Goal: Task Accomplishment & Management: Manage account settings

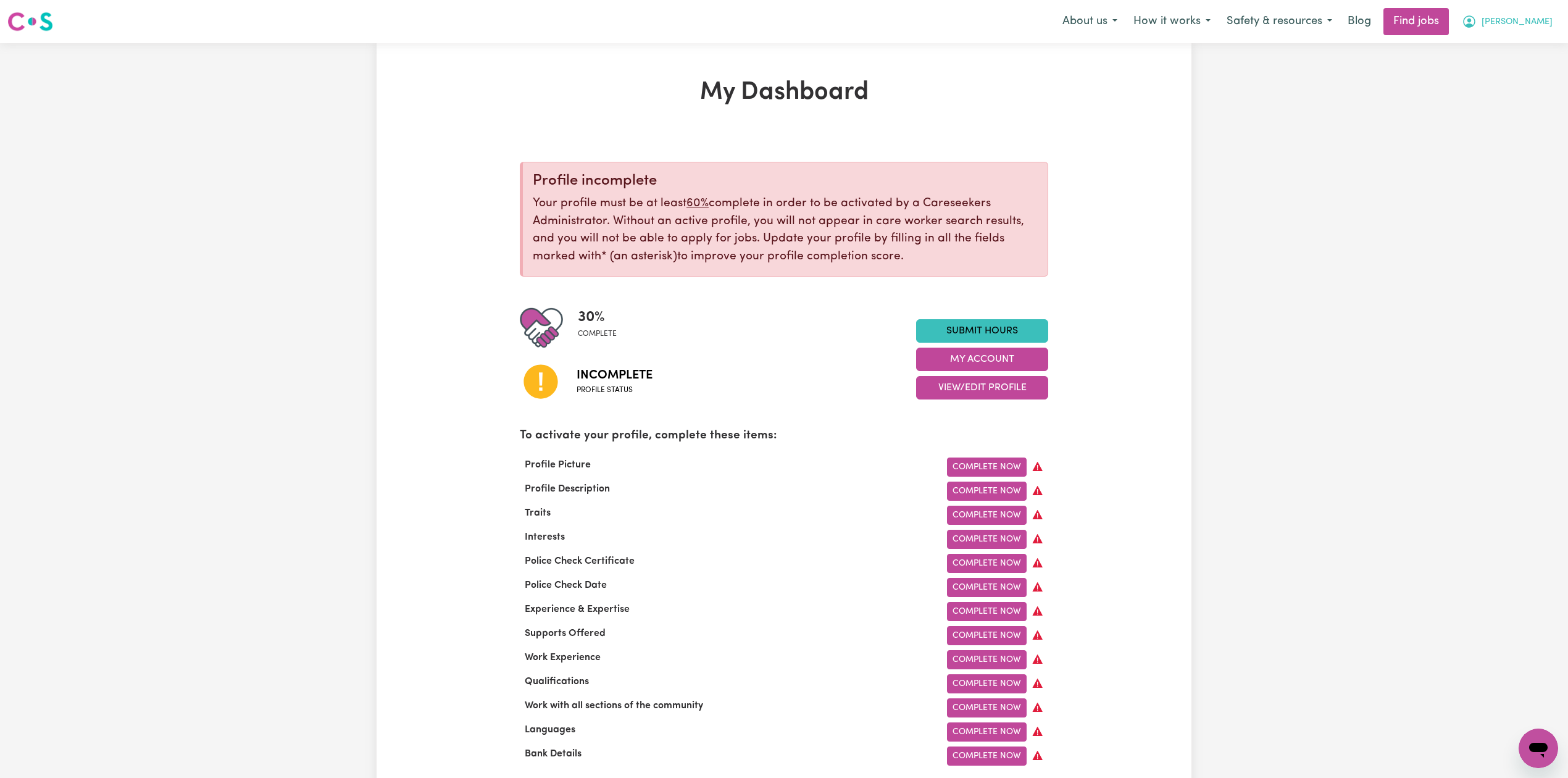
click at [1531, 20] on span "[PERSON_NAME]" at bounding box center [1517, 22] width 71 height 14
click at [1519, 90] on link "Logout" at bounding box center [1511, 95] width 97 height 24
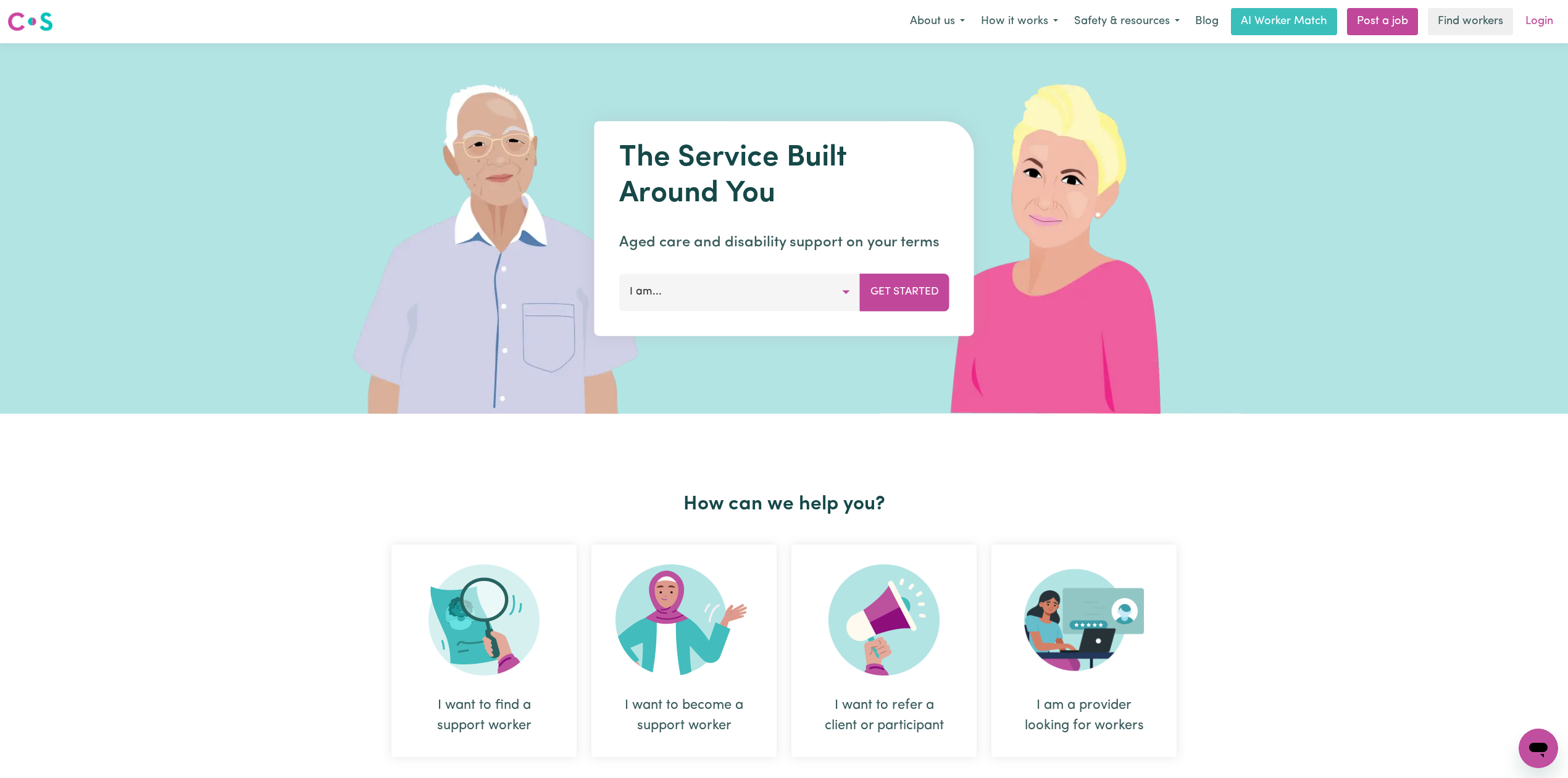
click at [1551, 19] on link "Login" at bounding box center [1539, 22] width 42 height 27
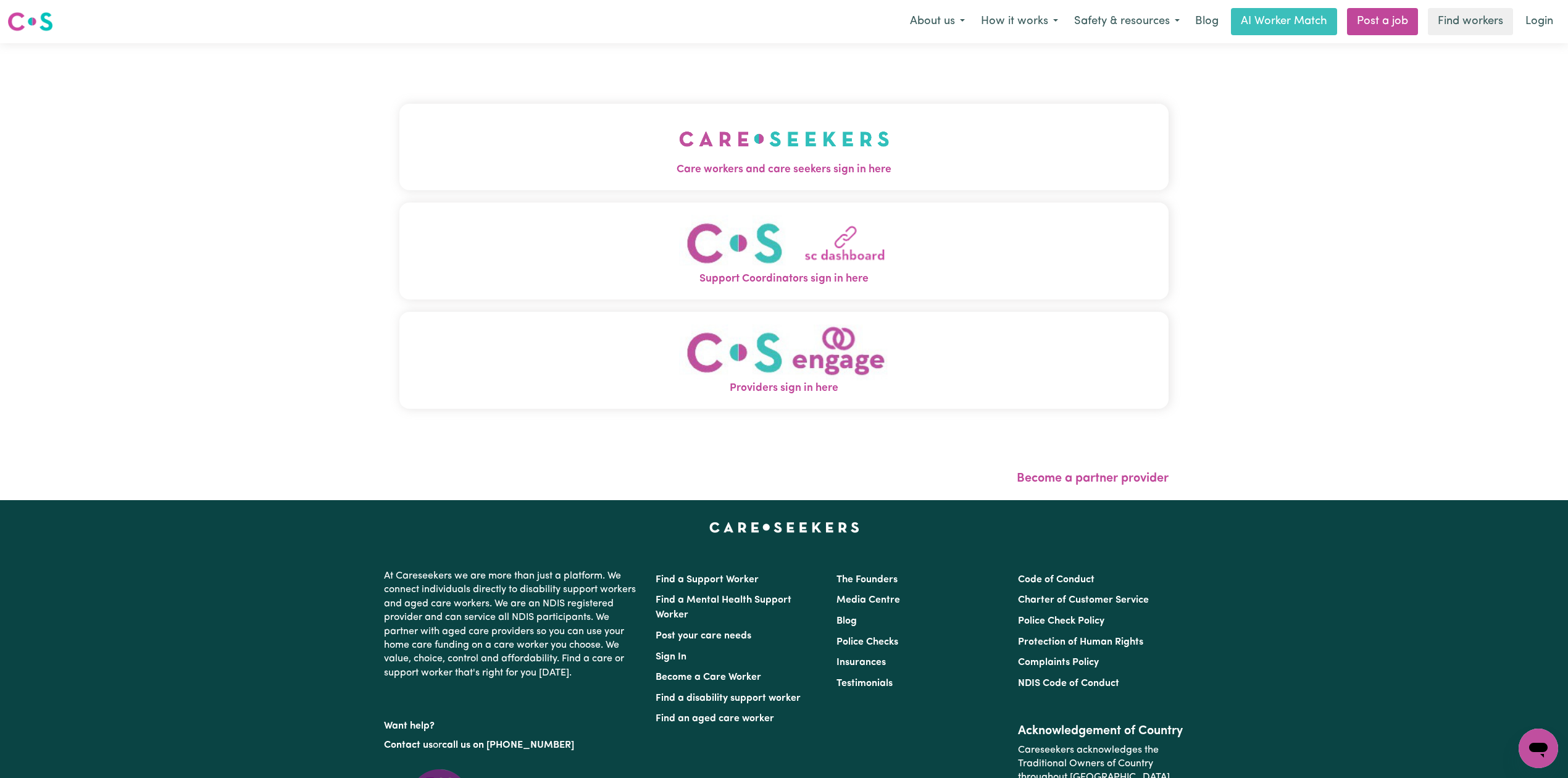
click at [679, 135] on img "Care workers and care seekers sign in here" at bounding box center [784, 138] width 211 height 46
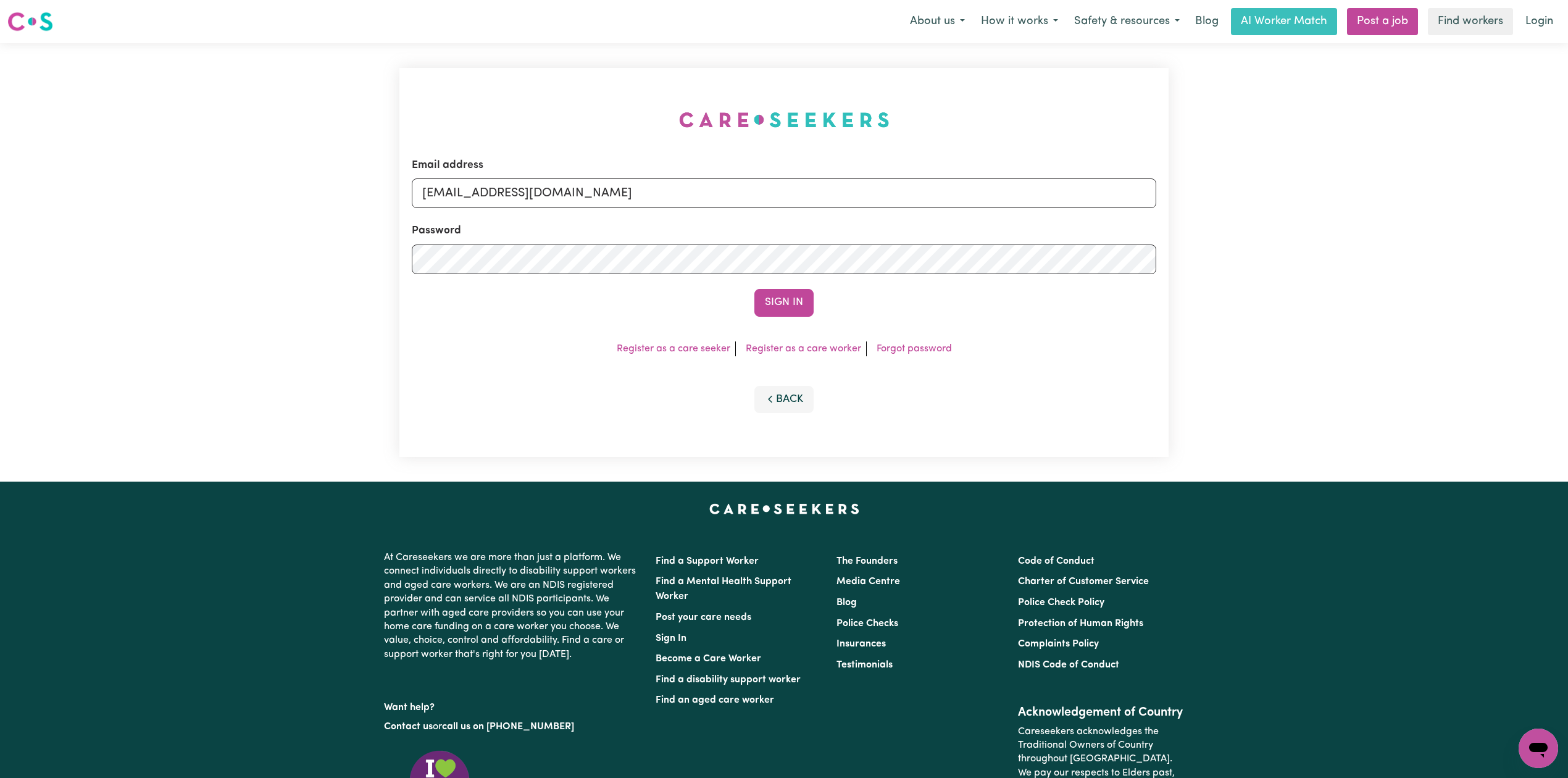
click at [543, 173] on div "Email address [EMAIL_ADDRESS][DOMAIN_NAME]" at bounding box center [784, 183] width 744 height 50
click at [588, 199] on input "[EMAIL_ADDRESS][DOMAIN_NAME]" at bounding box center [784, 193] width 744 height 30
drag, startPoint x: 487, startPoint y: 188, endPoint x: 805, endPoint y: 211, distance: 318.8
click at [813, 206] on input "Superuser~[EMAIL_ADDRESS][DOMAIN_NAME]" at bounding box center [784, 193] width 744 height 30
type input "Superuser~[EMAIL_ADDRESS][DOMAIN_NAME]"
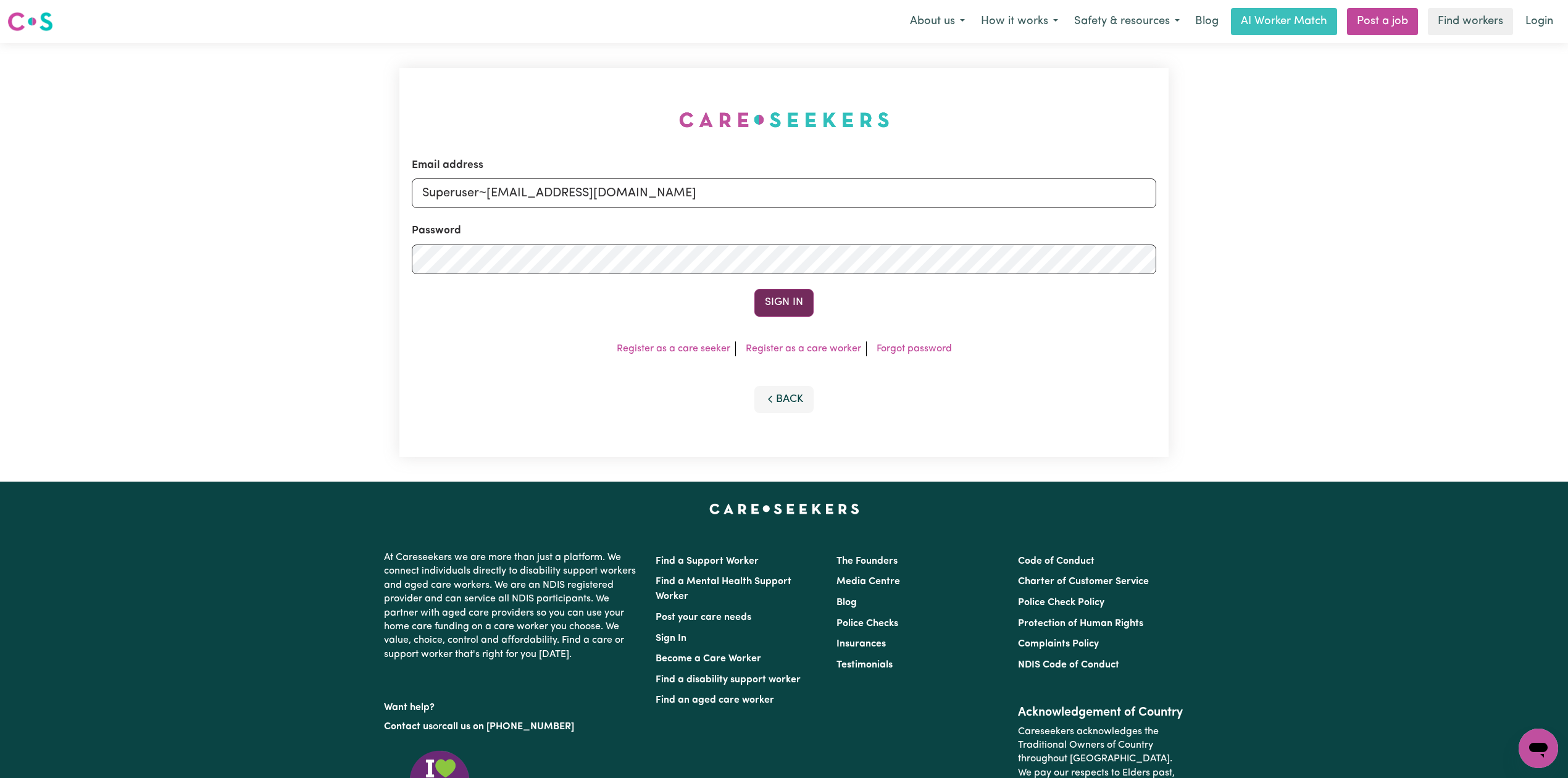
click at [769, 294] on button "Sign In" at bounding box center [783, 303] width 59 height 27
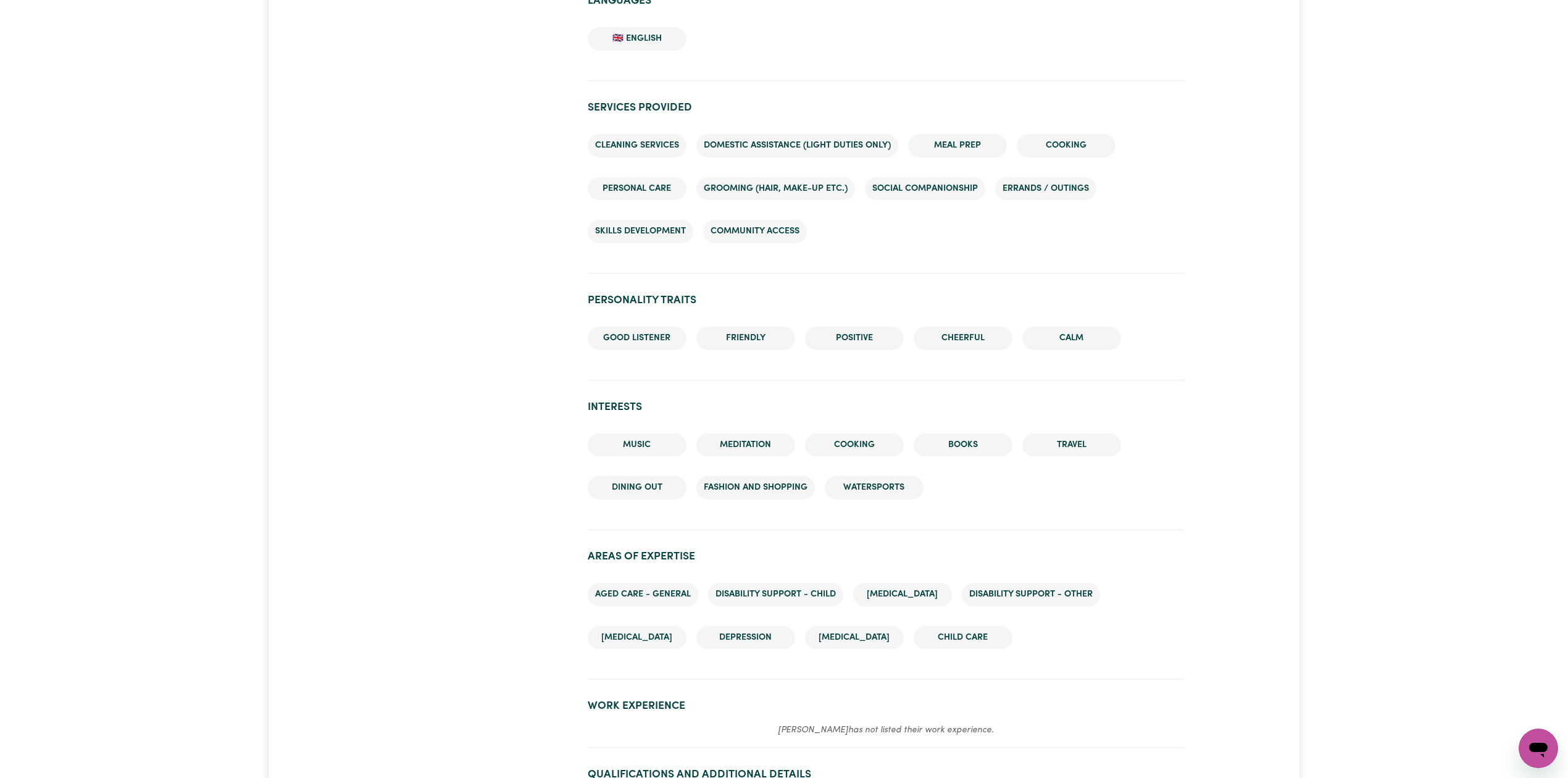
scroll to position [687, 0]
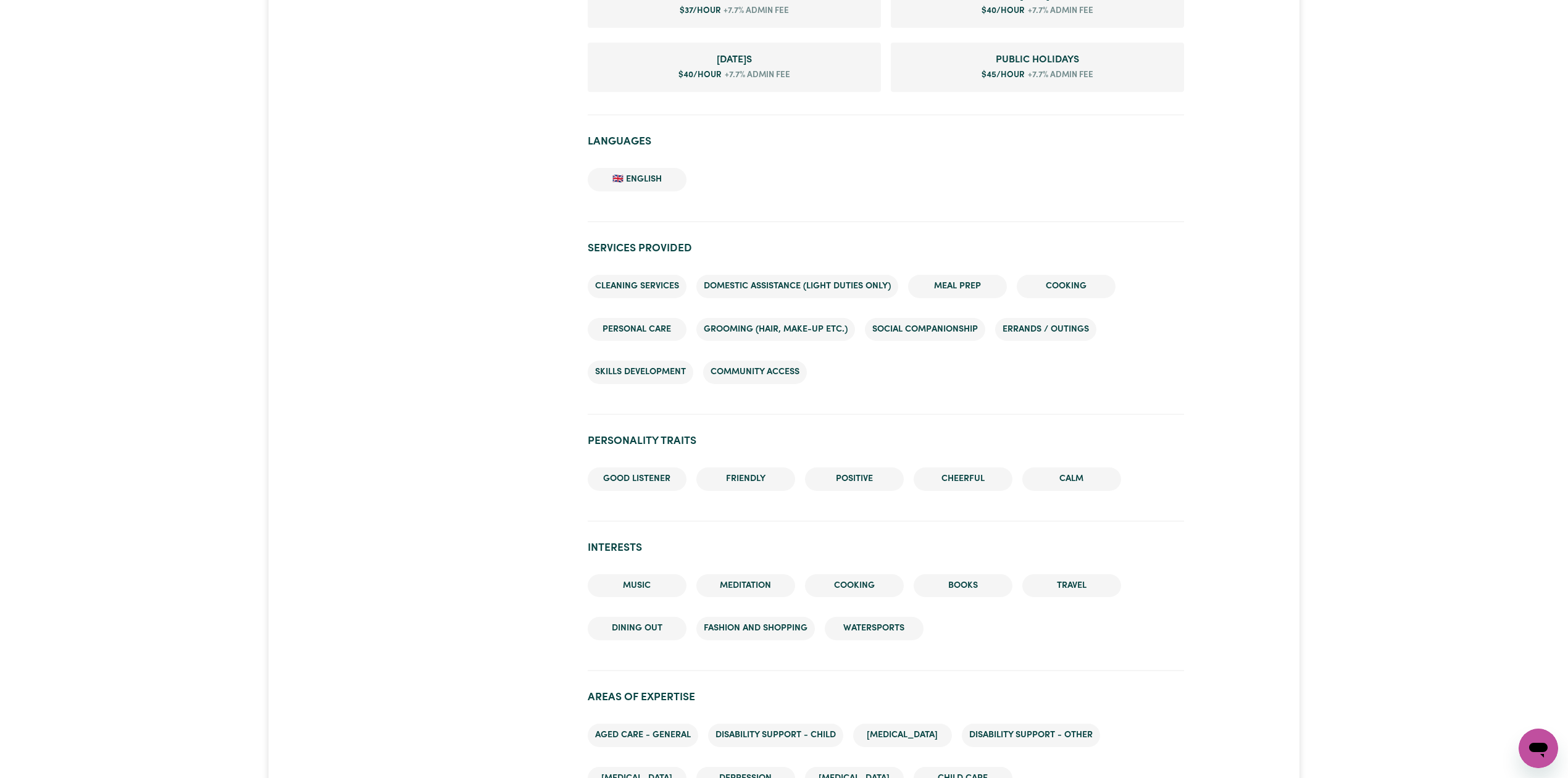
click at [1382, 223] on div "Manaini Abigail BANKSTOWN , New South Wales 0 hours completed Aged Care Disabil…" at bounding box center [784, 276] width 1568 height 1840
